Goal: Information Seeking & Learning: Learn about a topic

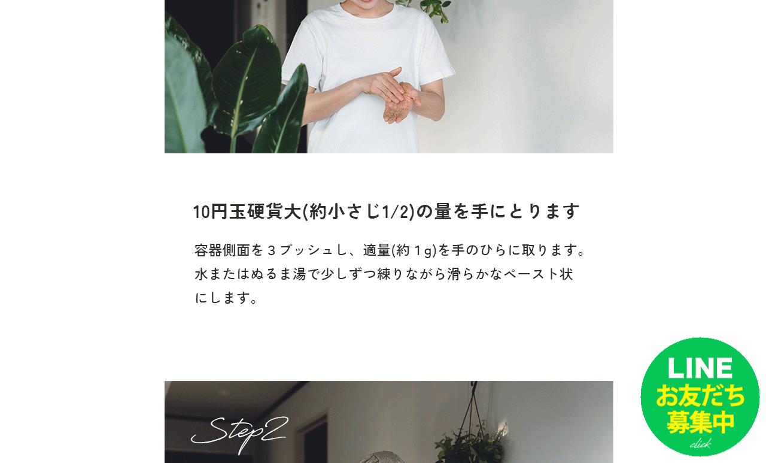
scroll to position [10421, 0]
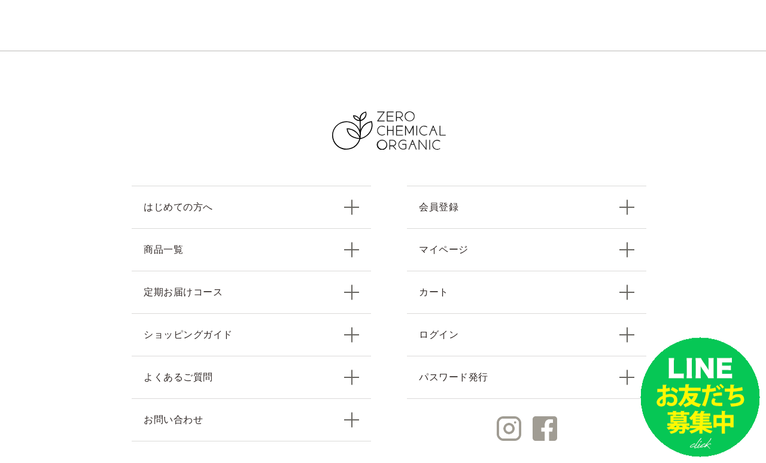
scroll to position [12589, 0]
click at [717, 301] on section "はじめての方へ 商品一覧 定期お届けコース ショッピングガイド よくあるご質問 お問い合わせ 会員登録 マイページ カート ログイン パスワード発行" at bounding box center [389, 282] width 778 height 463
click at [359, 228] on link "商品一覧" at bounding box center [252, 249] width 240 height 43
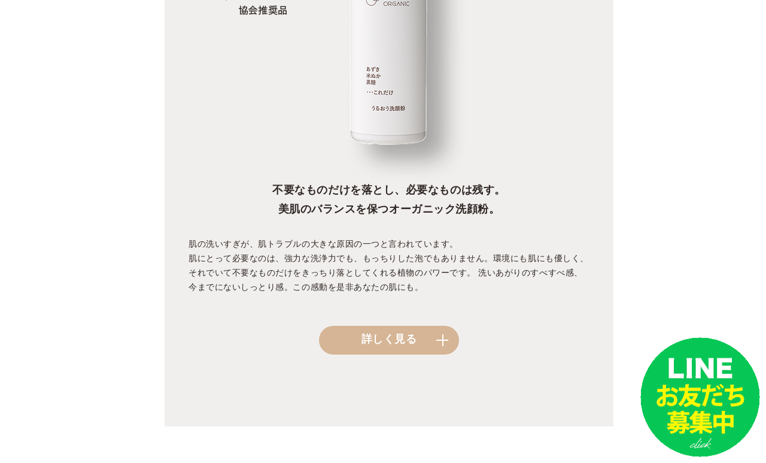
scroll to position [1208, 0]
click at [434, 353] on link "詳しく見る" at bounding box center [389, 340] width 140 height 29
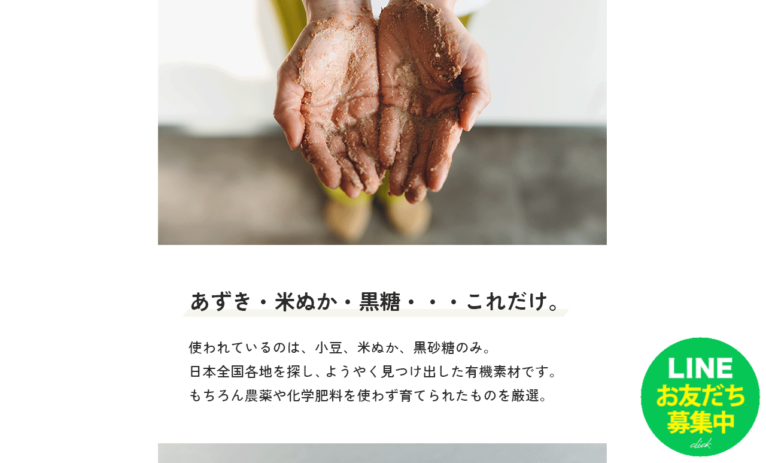
scroll to position [2934, 7]
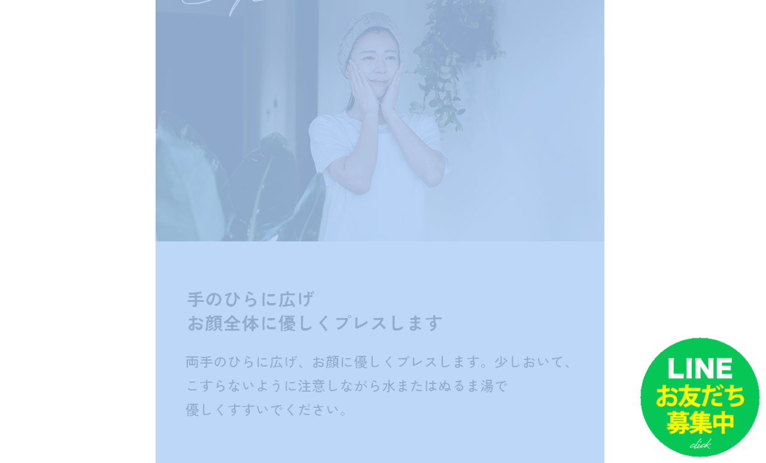
scroll to position [10851, 9]
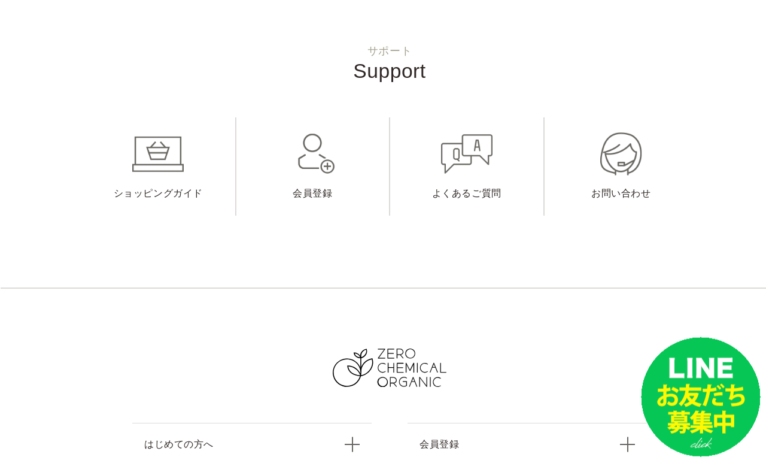
scroll to position [12352, 0]
click at [480, 131] on link "よくあるご質問" at bounding box center [466, 166] width 153 height 98
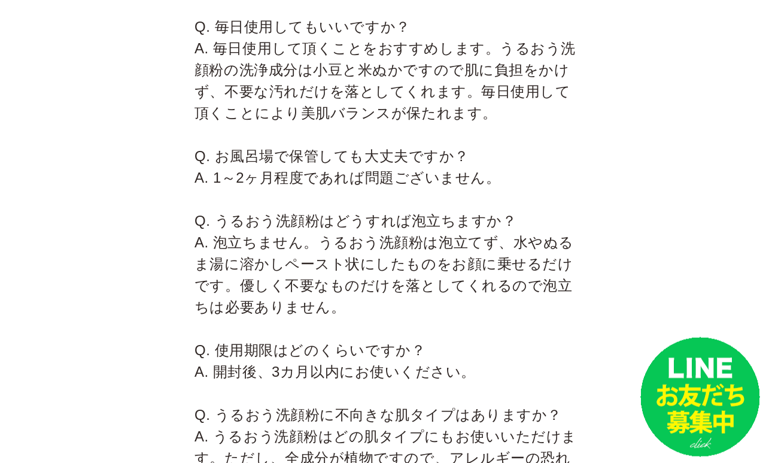
scroll to position [477, 0]
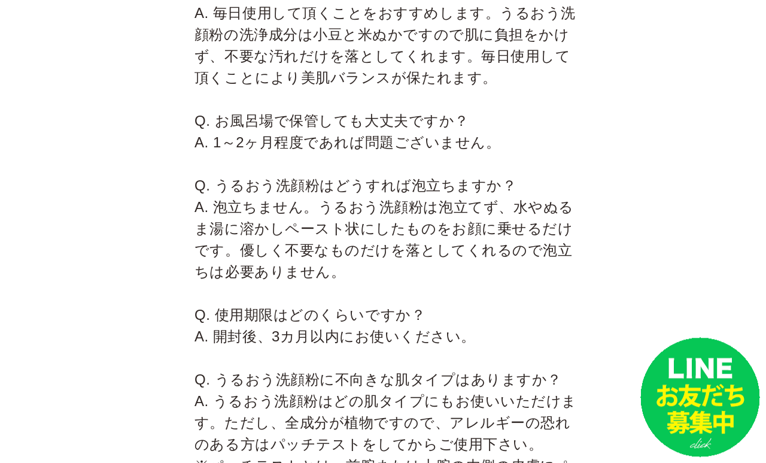
scroll to position [513, 0]
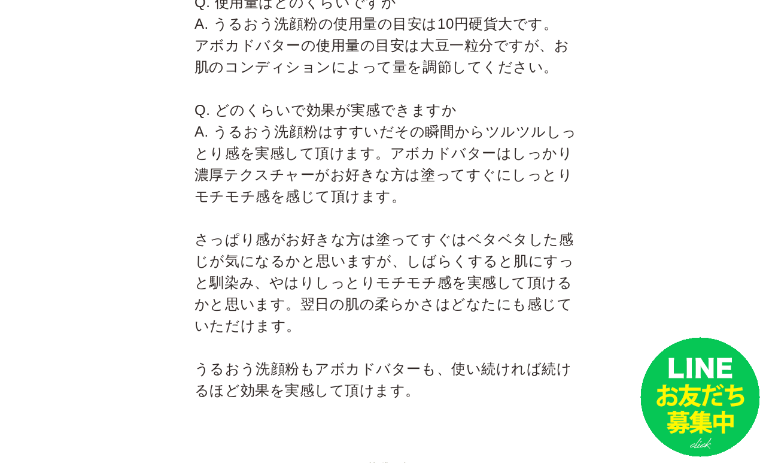
scroll to position [3636, 0]
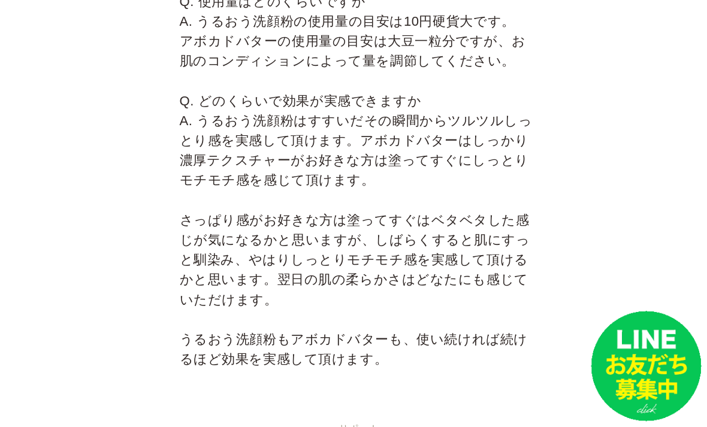
scroll to position [3696, 30]
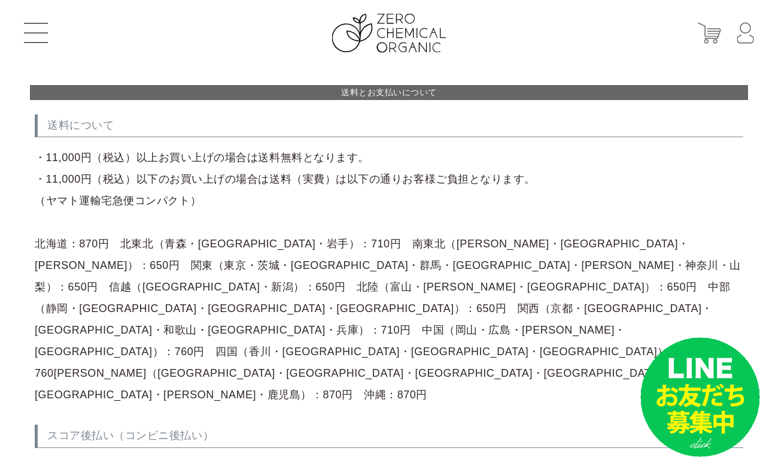
click at [701, 305] on p "・11,000円（税込）以上お買い上げの場合は送料無料となります。 ・11,000円（税込）以下のお買い上げの場合は送料（実費）は以下の通りお客様ご負担となり…" at bounding box center [389, 276] width 709 height 259
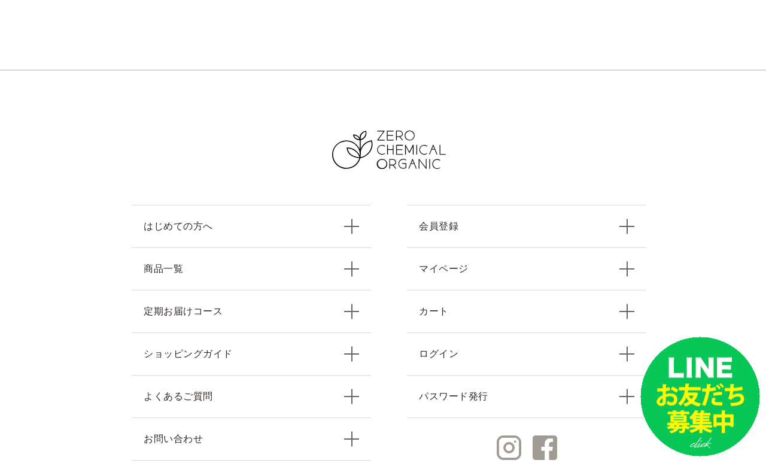
scroll to position [3169, 0]
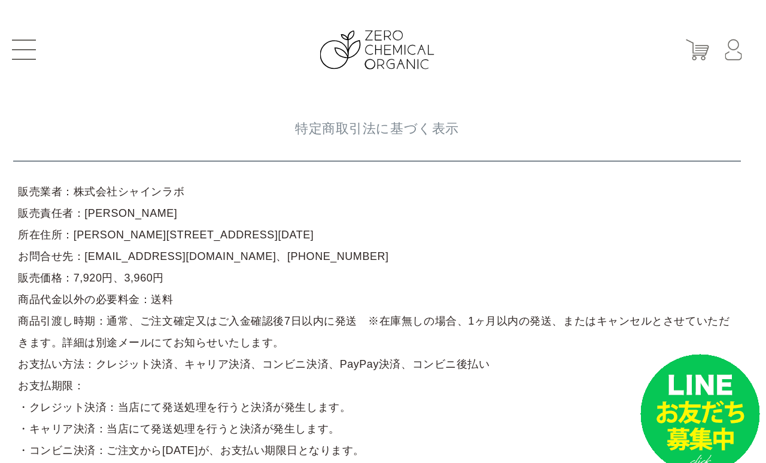
scroll to position [0, 11]
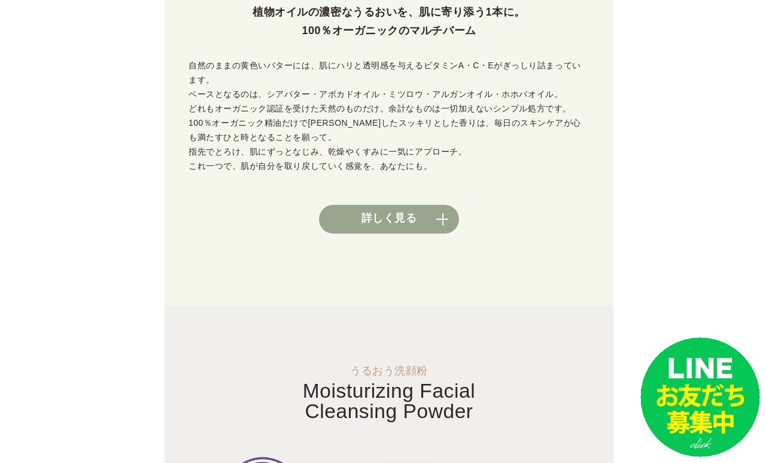
scroll to position [648, 0]
click at [420, 220] on link "詳しく見る" at bounding box center [389, 219] width 140 height 29
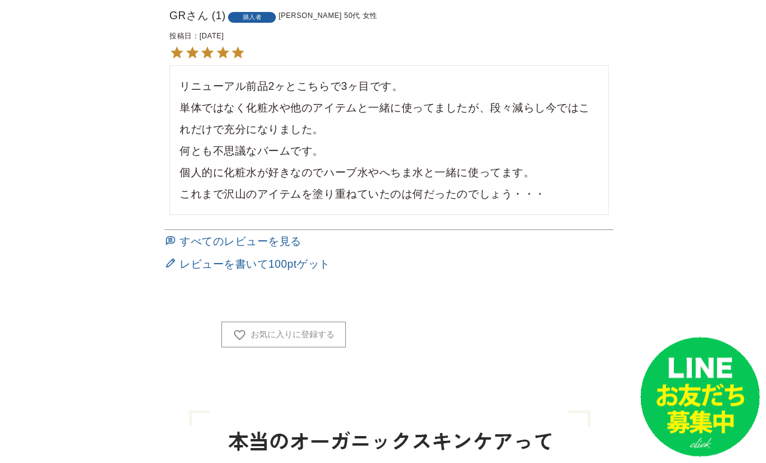
scroll to position [1151, 0]
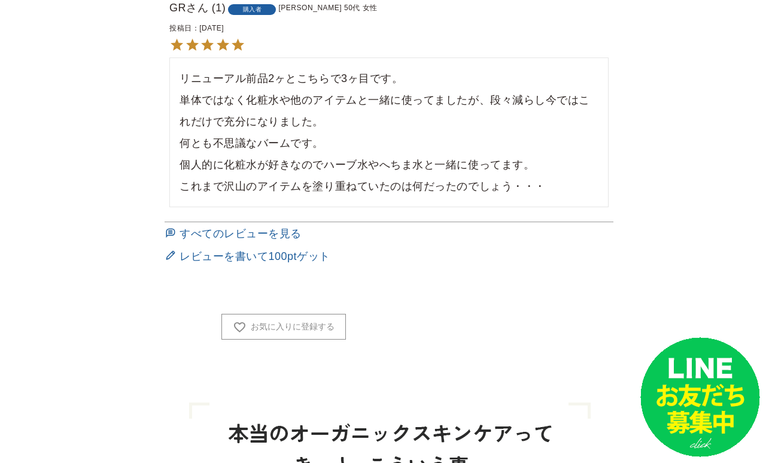
scroll to position [1157, 0]
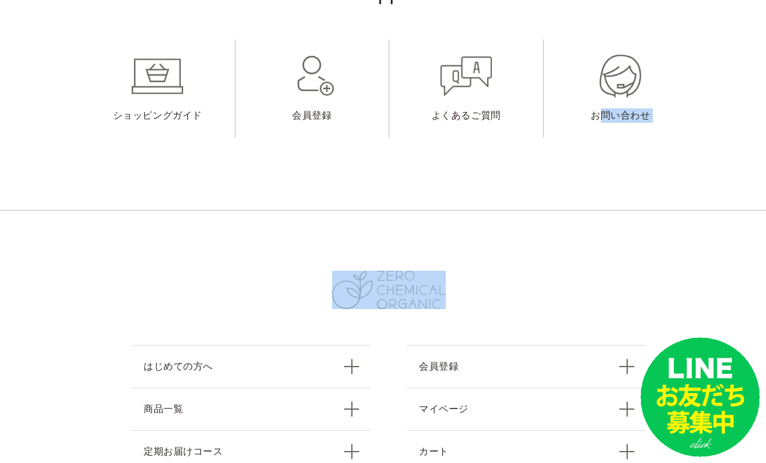
scroll to position [16824, 0]
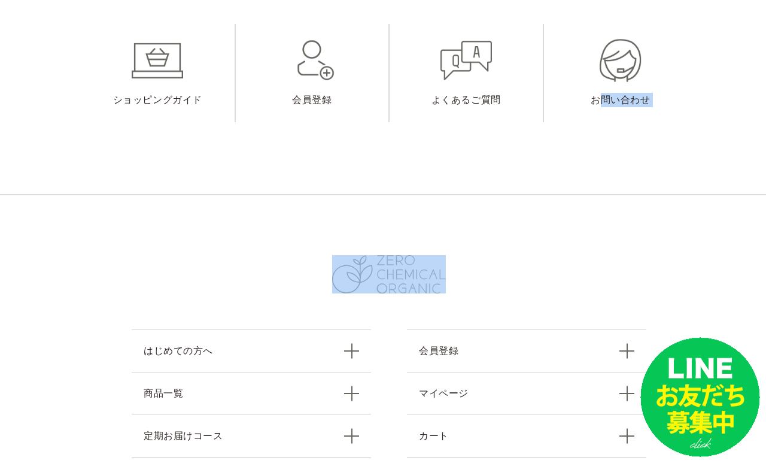
click at [718, 232] on section "はじめての方へ 商品一覧 定期お届けコース ショッピングガイド よくあるご質問 お問い合わせ 会員登録 マイページ カート ログイン パスワード発行" at bounding box center [389, 425] width 778 height 463
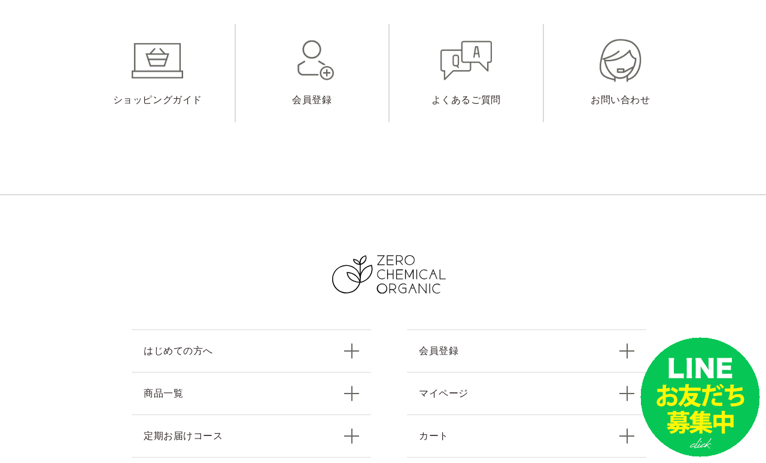
click at [369, 329] on link "はじめての方へ" at bounding box center [252, 350] width 240 height 43
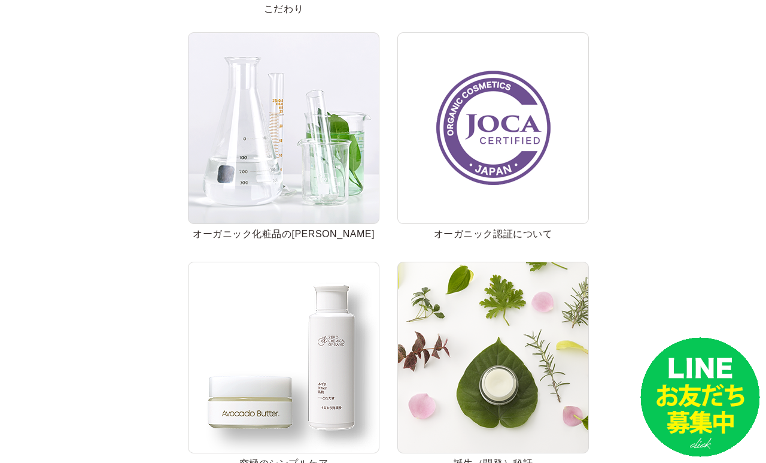
scroll to position [440, 1]
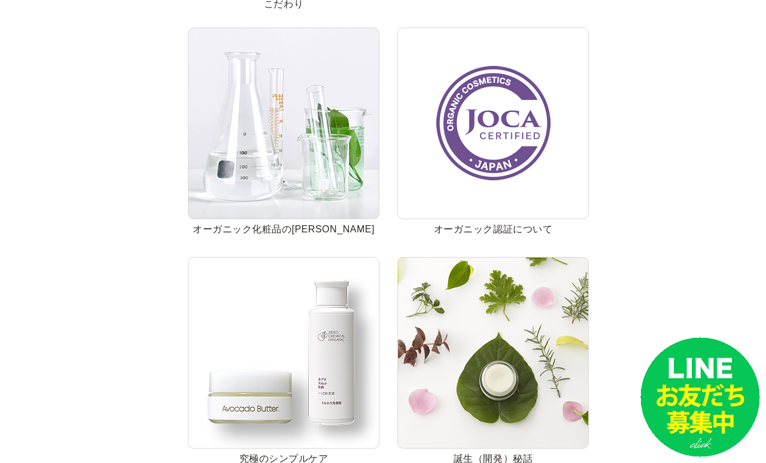
click at [529, 362] on img at bounding box center [494, 353] width 192 height 192
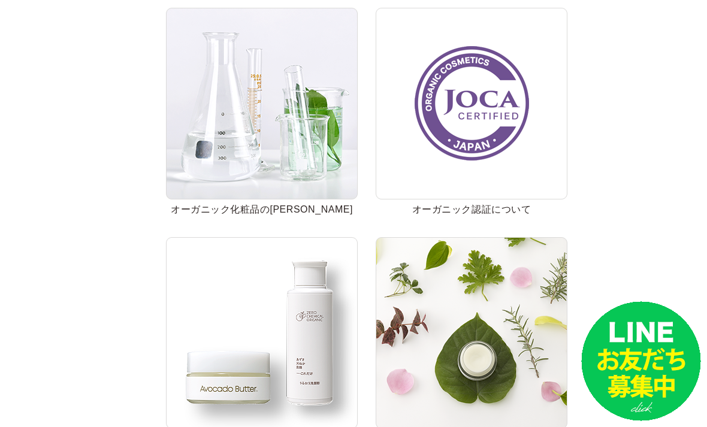
scroll to position [459, 21]
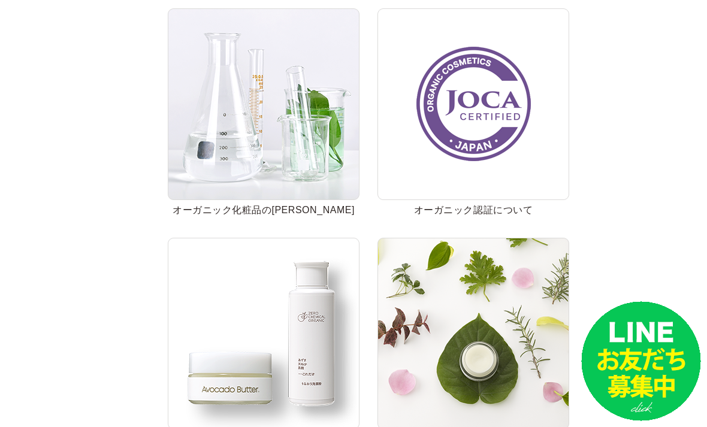
click at [304, 326] on img at bounding box center [264, 334] width 192 height 192
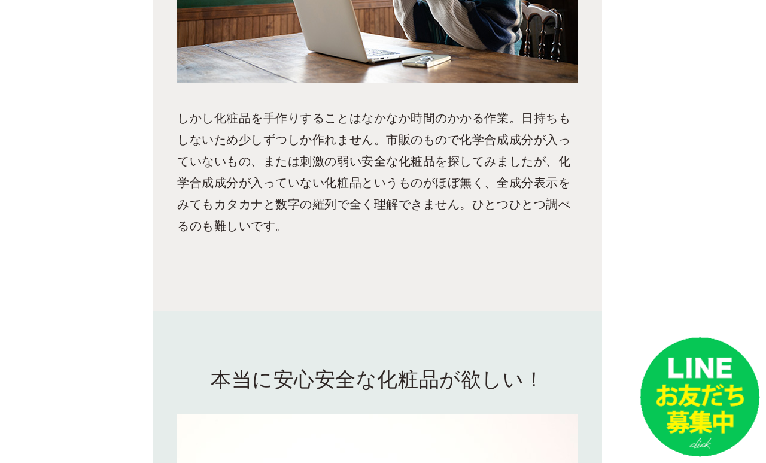
scroll to position [3350, 11]
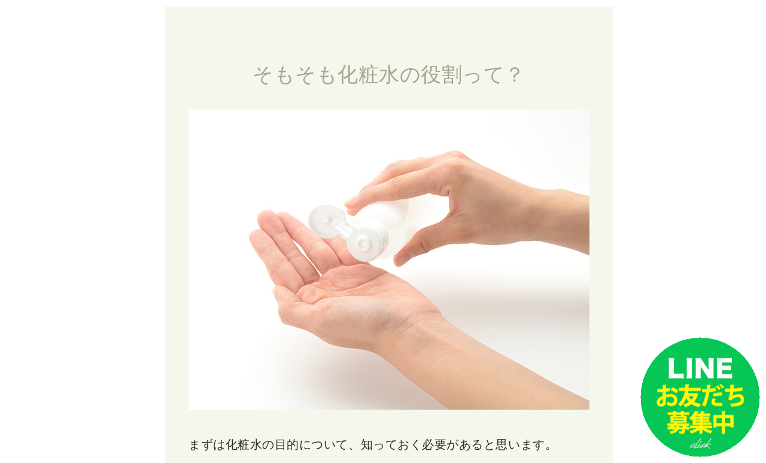
scroll to position [636, 0]
